Goal: Task Accomplishment & Management: Use online tool/utility

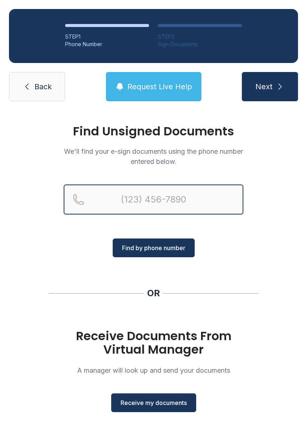
click at [145, 192] on input "Reservation phone number" at bounding box center [154, 199] width 180 height 30
type input "("
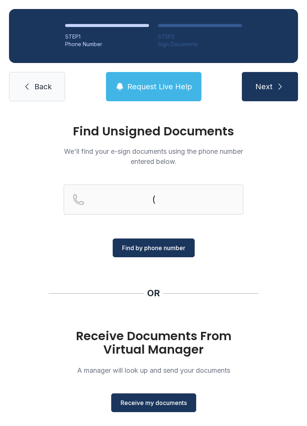
click at [234, 256] on div "( Find by phone number" at bounding box center [154, 220] width 180 height 73
click at [159, 411] on button "Receive my documents" at bounding box center [153, 402] width 85 height 19
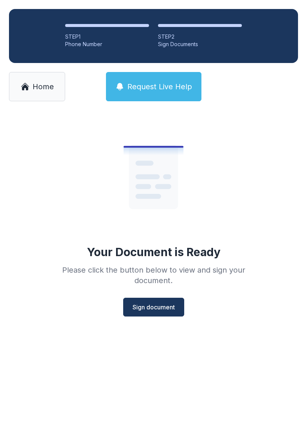
click at [162, 313] on button "Sign document" at bounding box center [153, 307] width 61 height 19
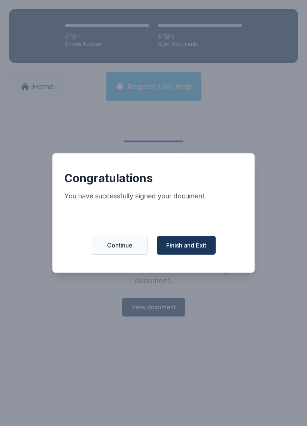
click at [195, 254] on button "Finish and Exit" at bounding box center [186, 245] width 59 height 19
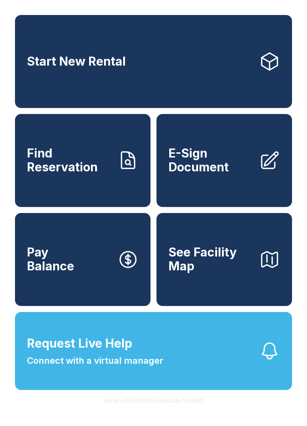
click at [229, 273] on span "See Facility Map" at bounding box center [211, 258] width 85 height 27
